Goal: Check status: Verify the current state of an ongoing process or item

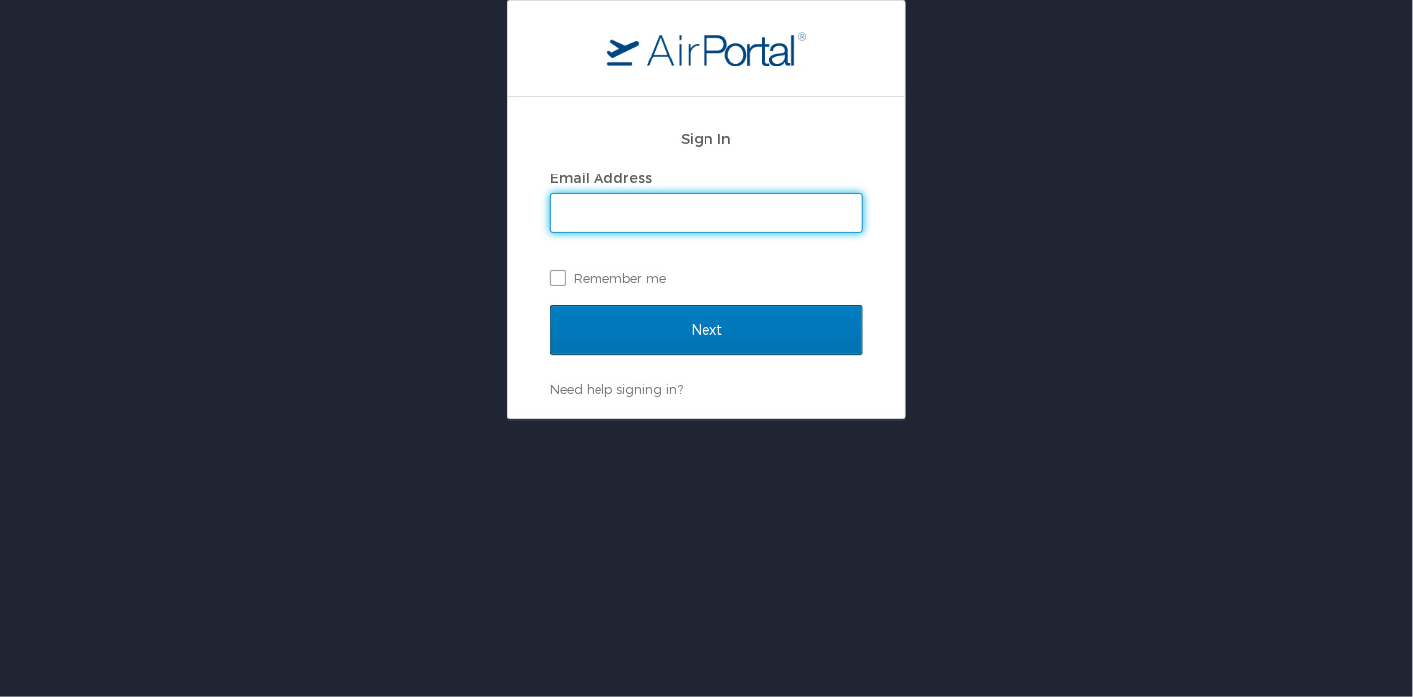
click at [646, 213] on input "Email Address" at bounding box center [706, 213] width 311 height 38
type input "cheryl.piro@cbtravel.com"
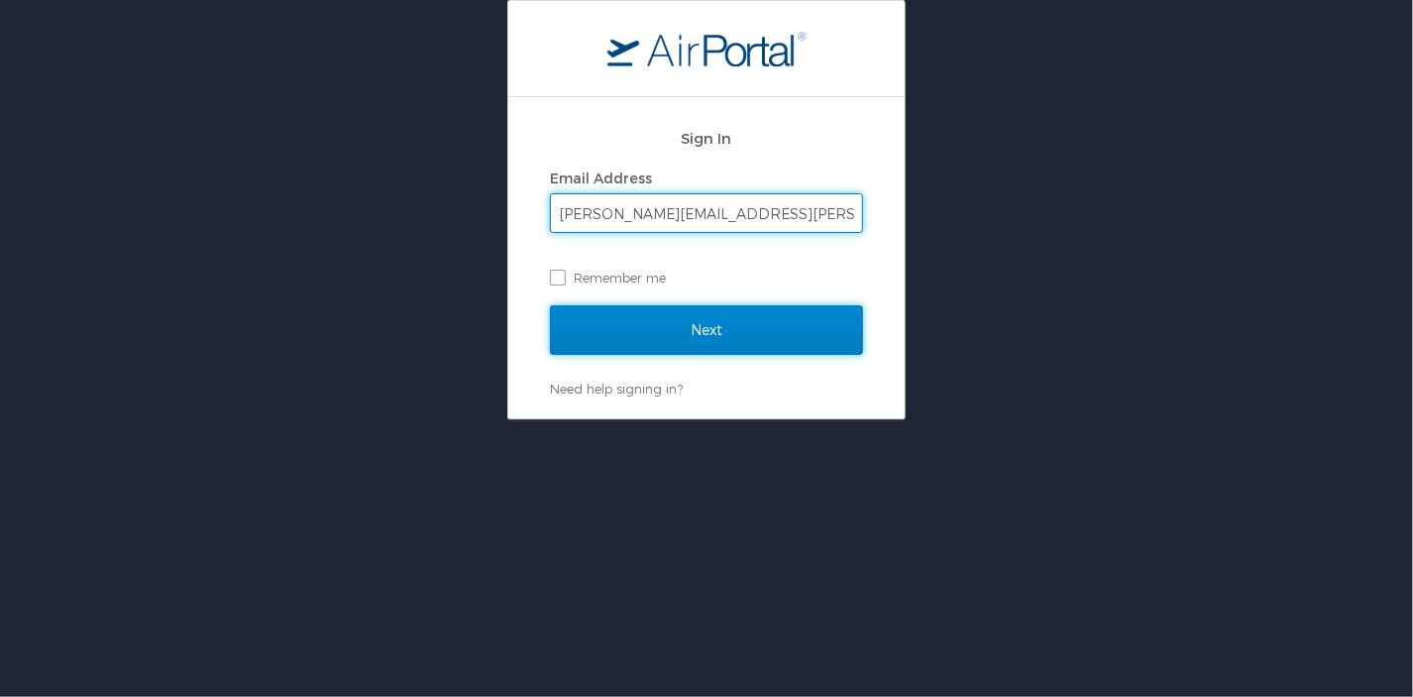
click at [666, 332] on input "Next" at bounding box center [706, 330] width 313 height 50
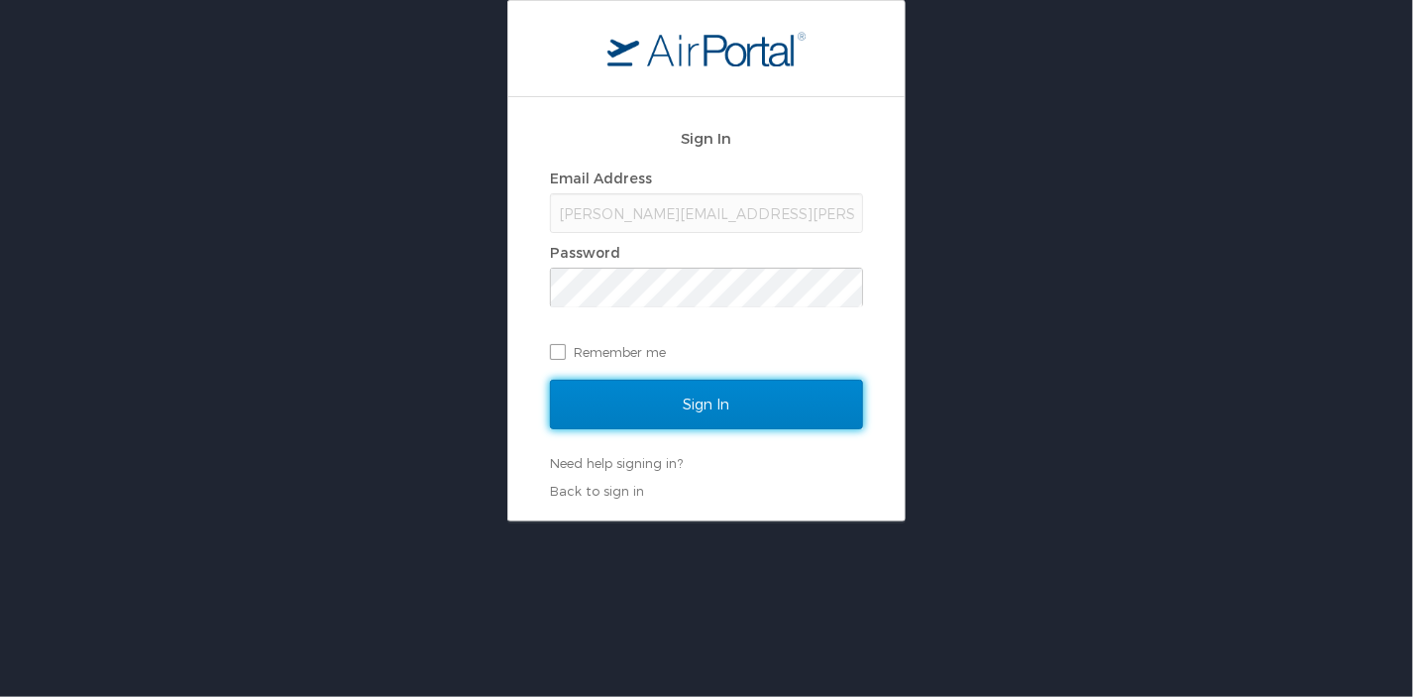
click at [765, 394] on input "Sign In" at bounding box center [706, 405] width 313 height 50
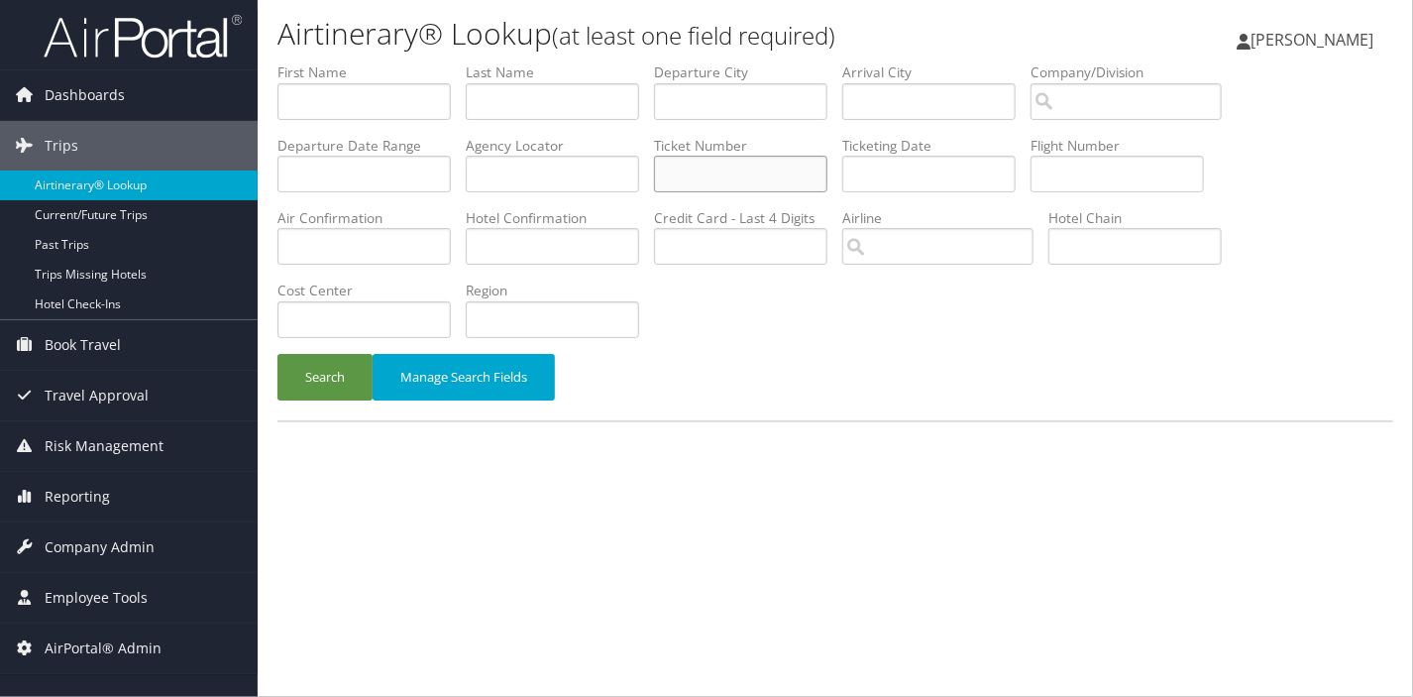
click at [654, 156] on input "text" at bounding box center [740, 174] width 173 height 37
type input "2357144055046"
click at [278, 354] on button "Search" at bounding box center [325, 377] width 95 height 47
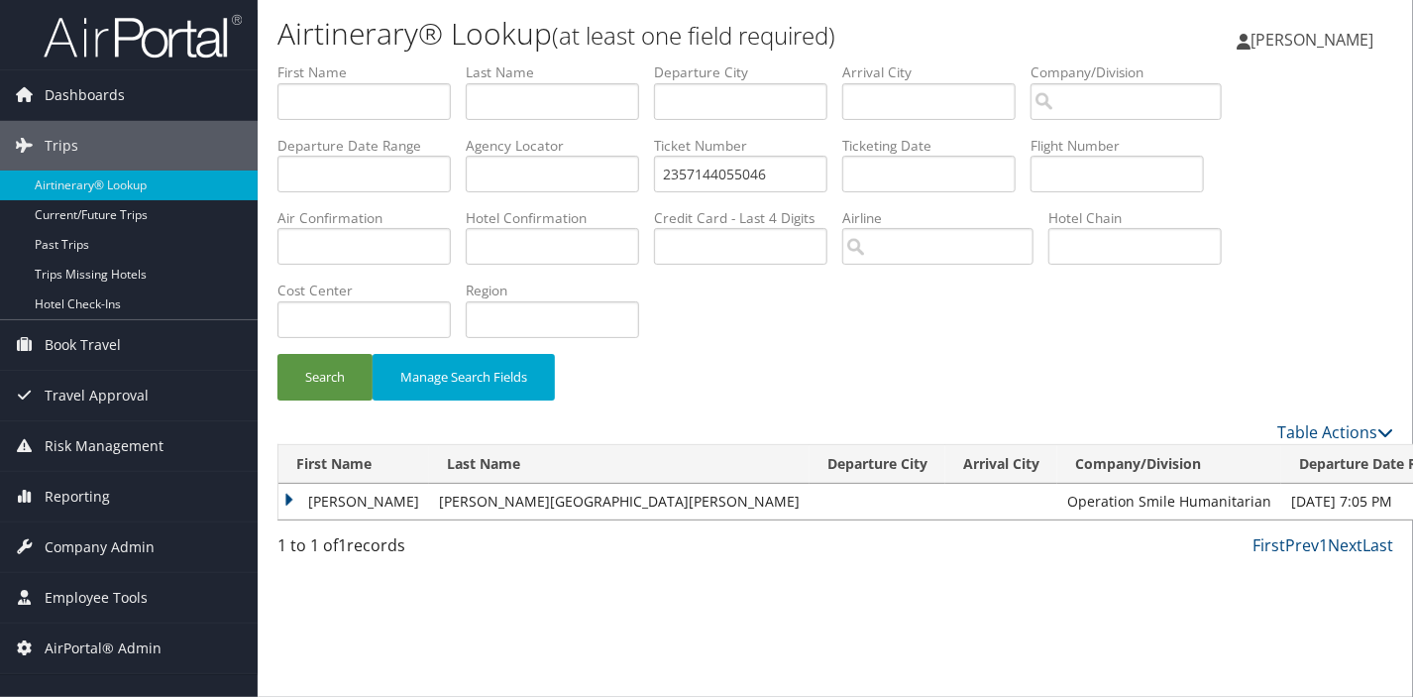
click at [286, 484] on td "[PERSON_NAME]" at bounding box center [354, 502] width 151 height 36
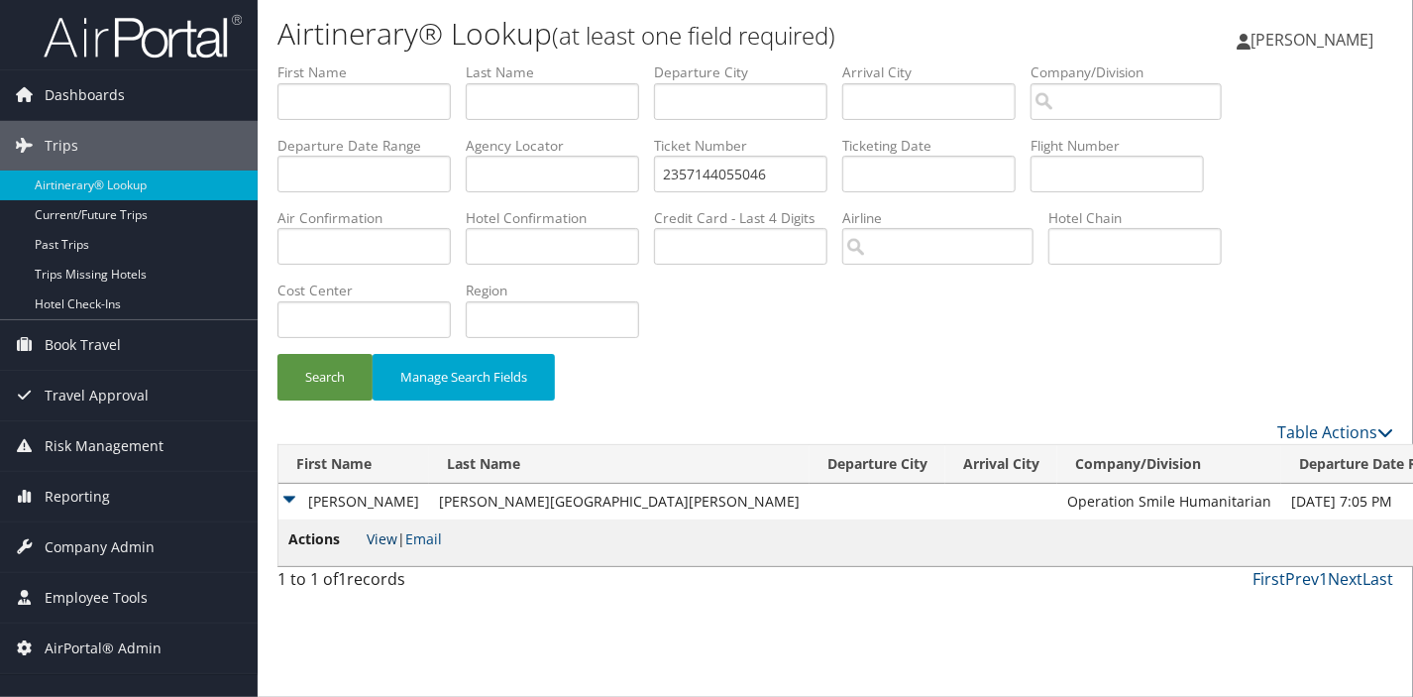
drag, startPoint x: 387, startPoint y: 358, endPoint x: 376, endPoint y: 359, distance: 10.9
click at [386, 529] on span "View | Email" at bounding box center [404, 538] width 75 height 19
click at [376, 529] on link "View" at bounding box center [382, 538] width 31 height 19
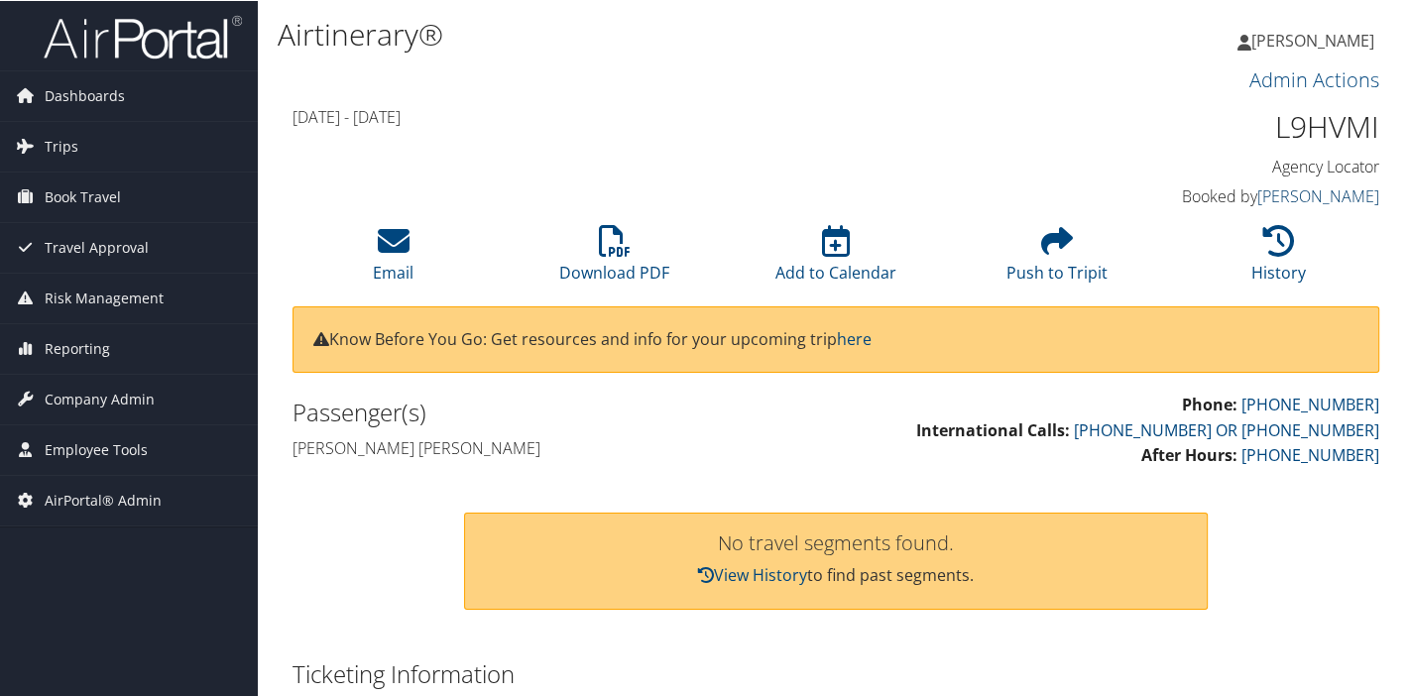
click at [1330, 184] on link "Elisa Vaillancourt" at bounding box center [1318, 195] width 122 height 22
